Goal: Navigation & Orientation: Find specific page/section

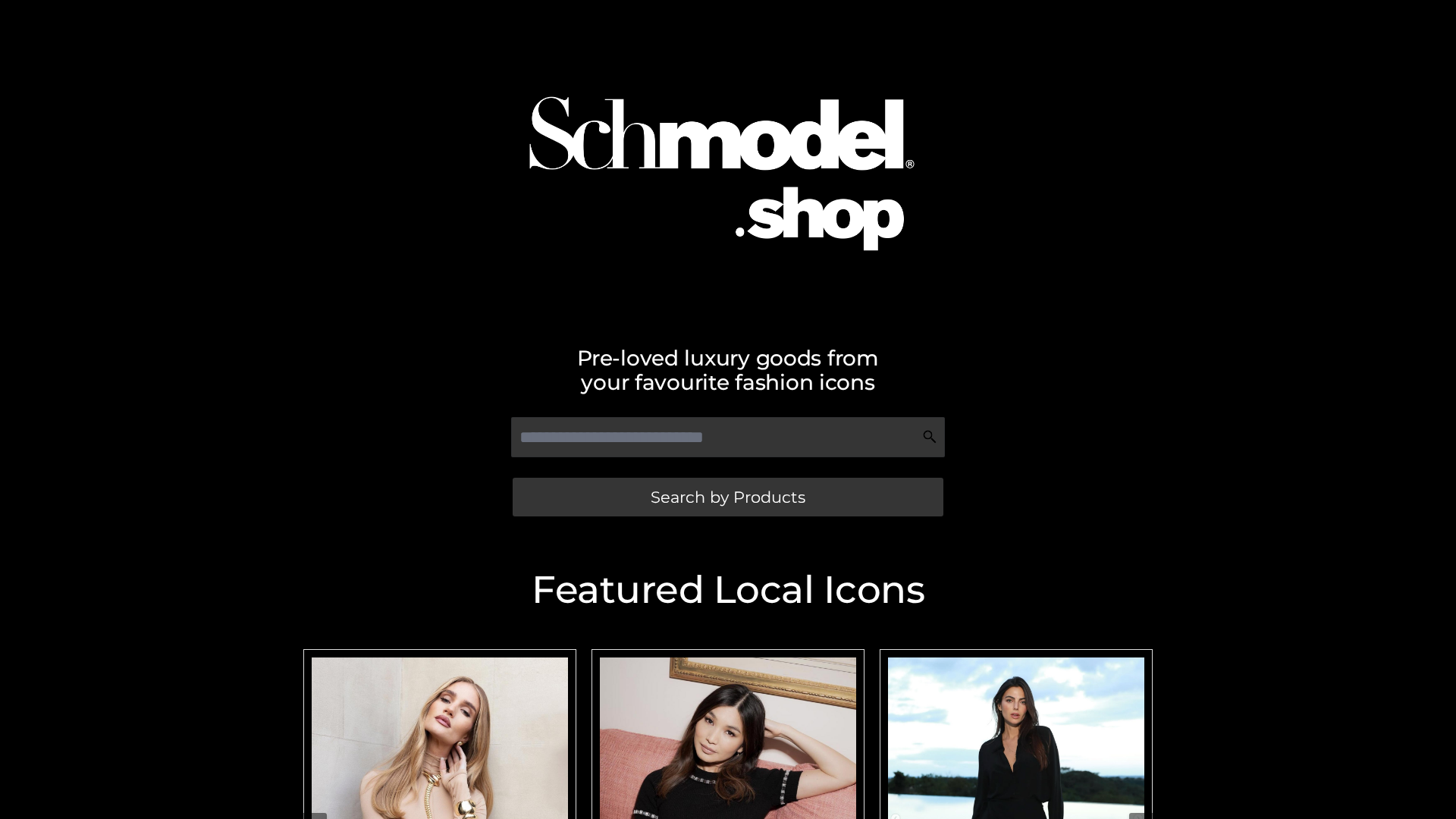
click at [728, 497] on span "Search by Products" at bounding box center [728, 497] width 155 height 16
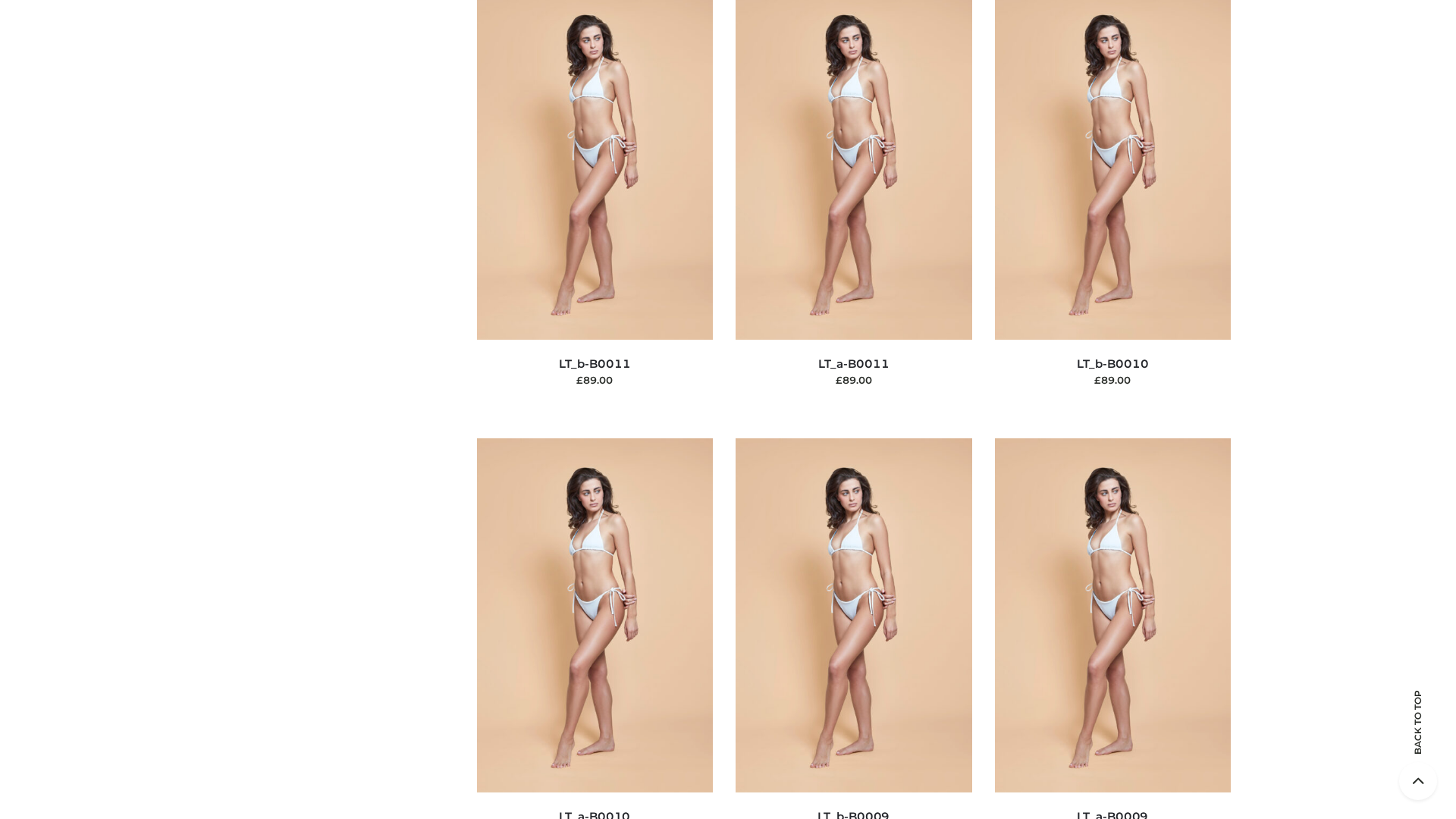
scroll to position [6809, 0]
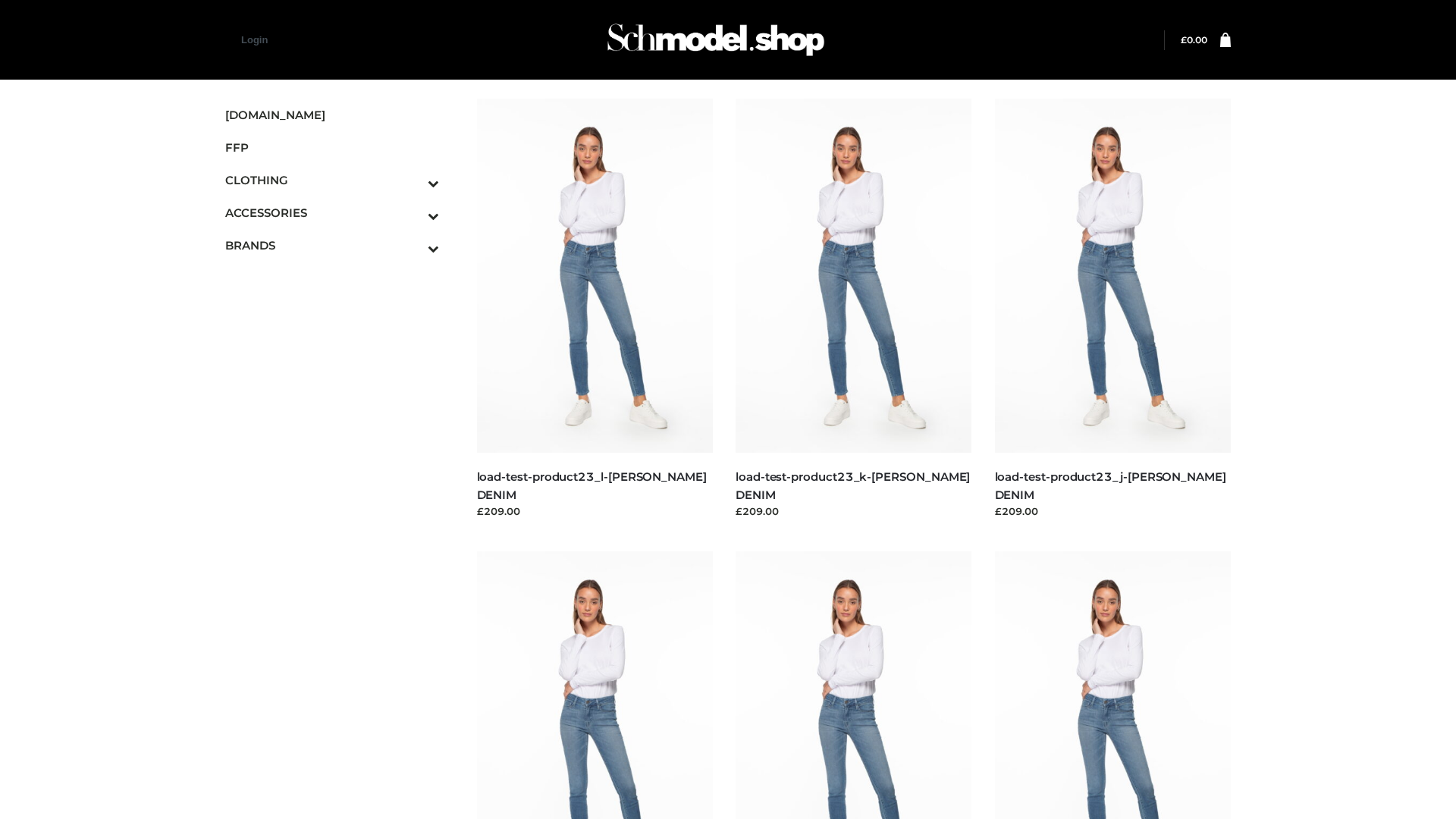
scroll to position [1330, 0]
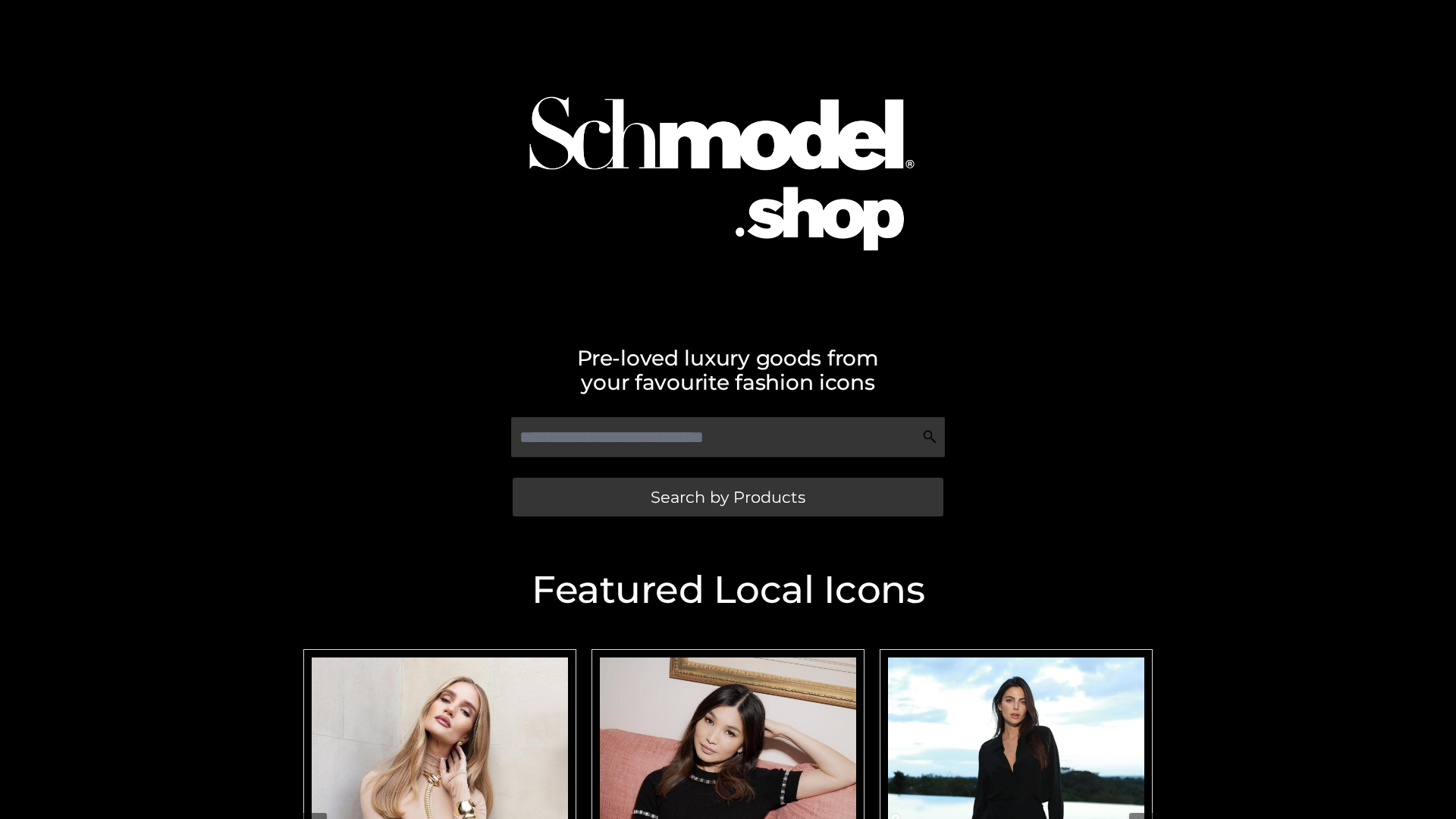
click at [728, 497] on span "Search by Products" at bounding box center [728, 497] width 155 height 16
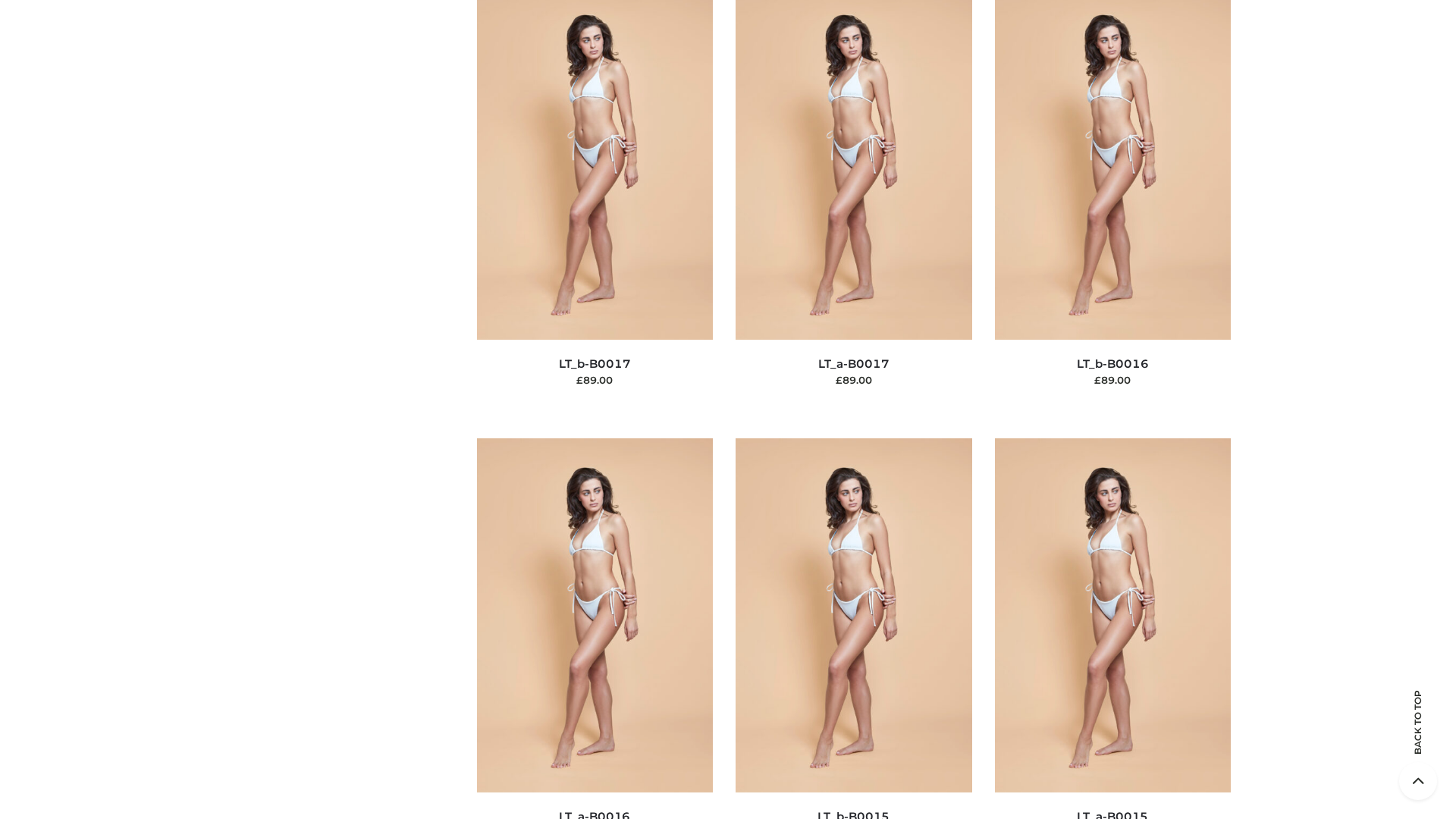
scroll to position [4983, 0]
